Goal: Communication & Community: Connect with others

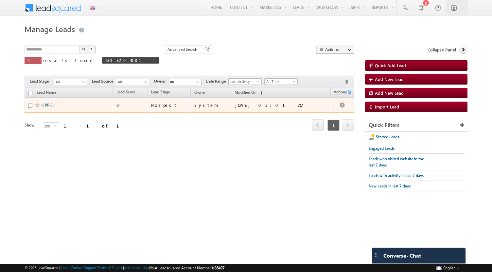
click at [52, 104] on link "PR CH" at bounding box center [50, 104] width 11 height 5
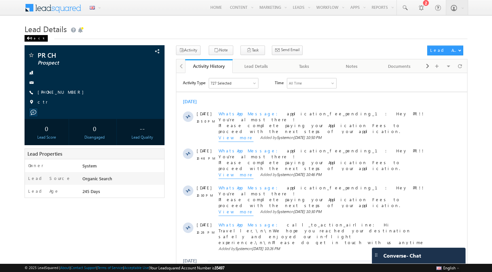
click at [33, 40] on div "Back" at bounding box center [36, 38] width 23 height 7
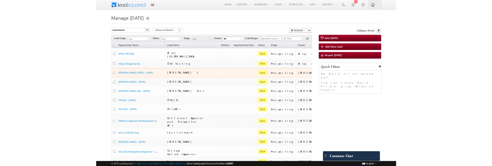
scroll to position [0, 21]
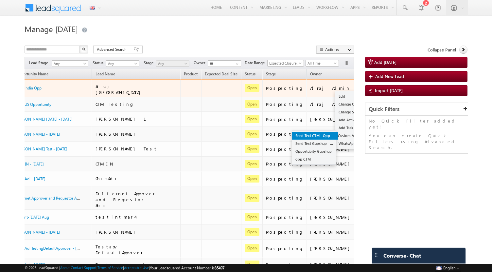
click at [293, 137] on link "Send Text CTM - Opp" at bounding box center [315, 136] width 46 height 8
